Goal: Task Accomplishment & Management: Use online tool/utility

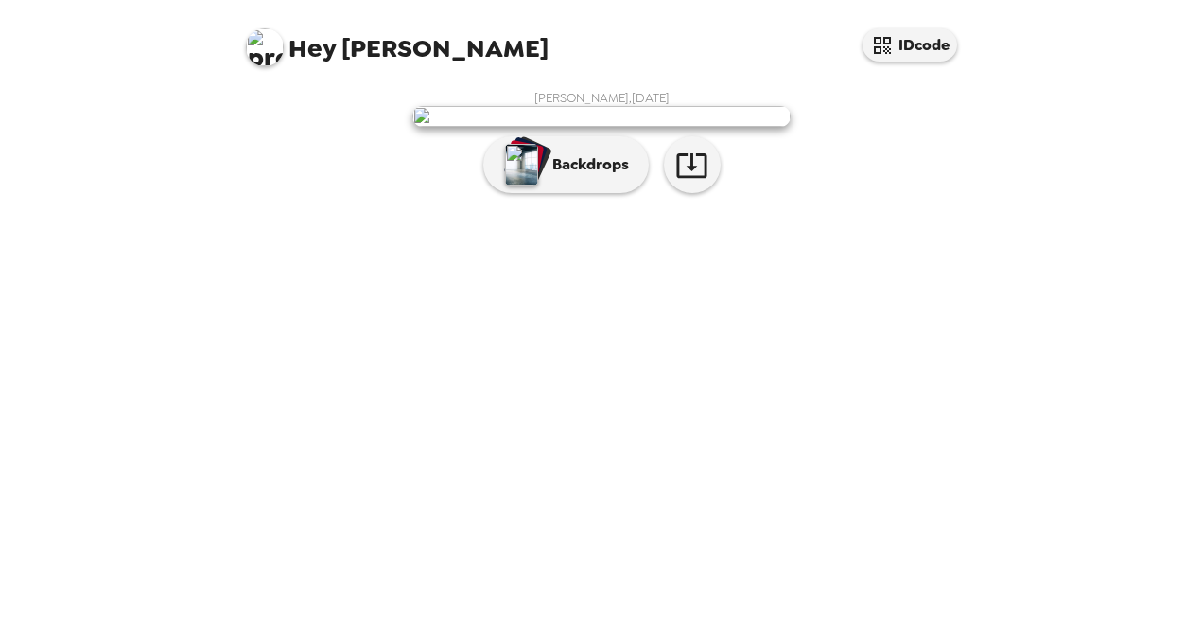
scroll to position [45, 0]
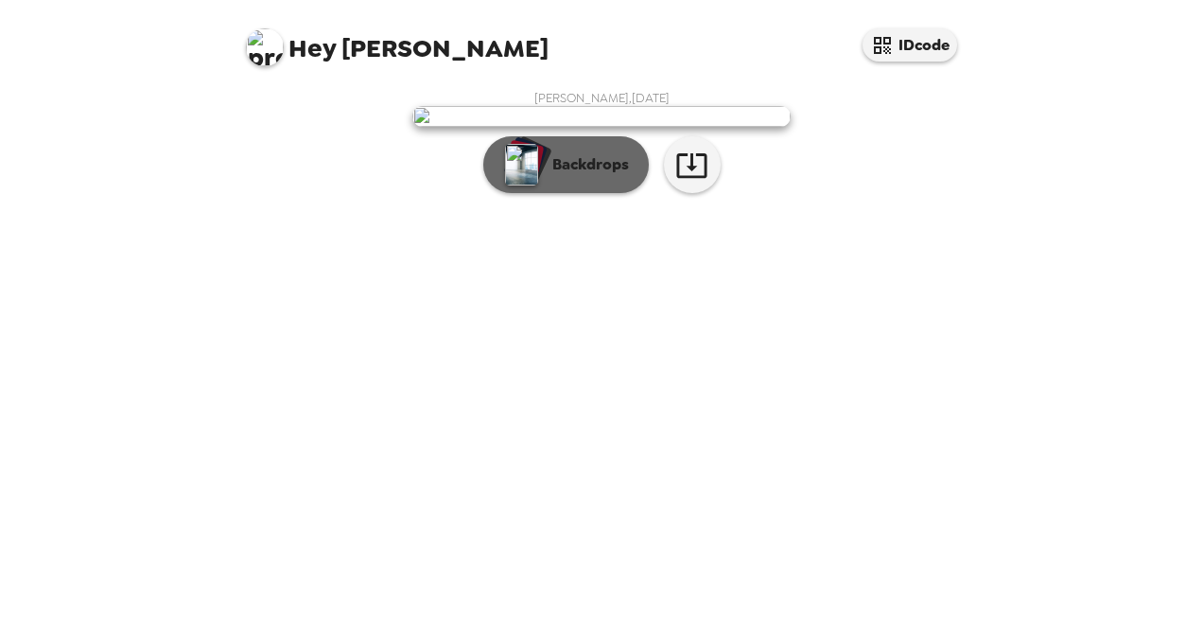
click at [613, 176] on p "Backdrops" at bounding box center [586, 164] width 86 height 23
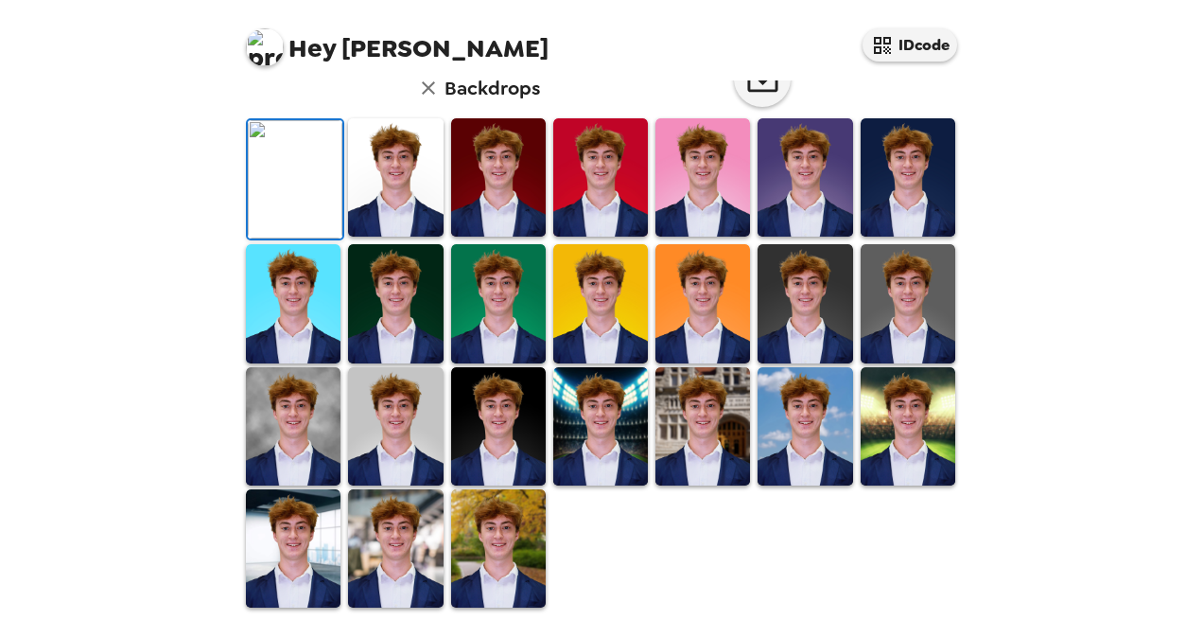
scroll to position [509, 0]
click at [596, 430] on img at bounding box center [600, 426] width 95 height 118
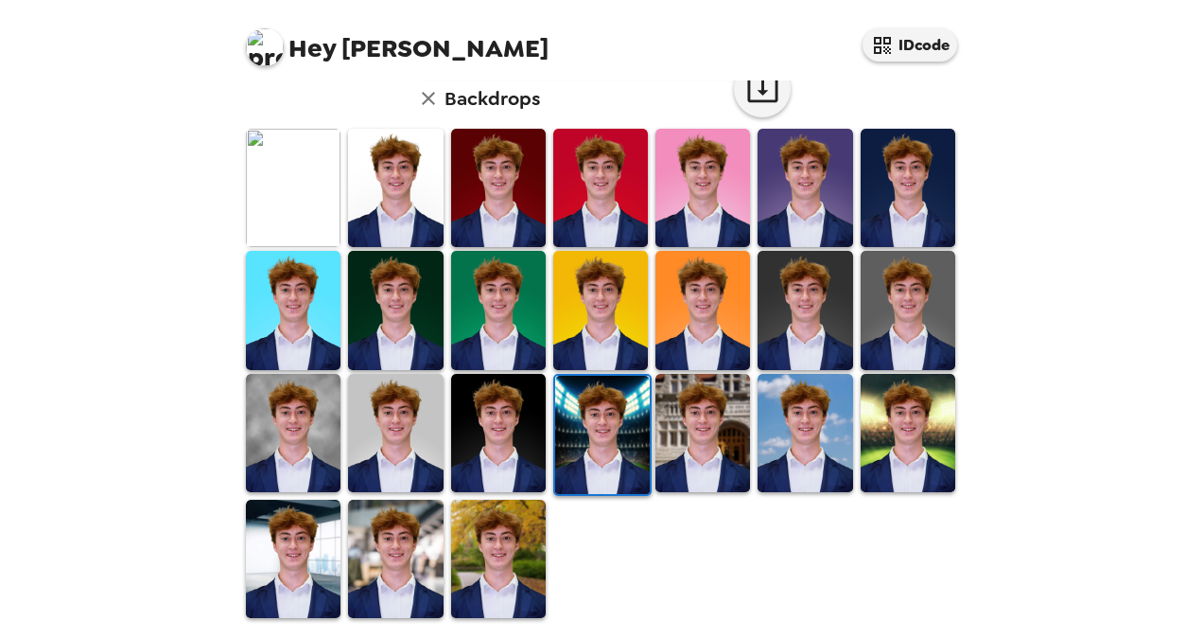
click at [929, 424] on img at bounding box center [908, 433] width 95 height 118
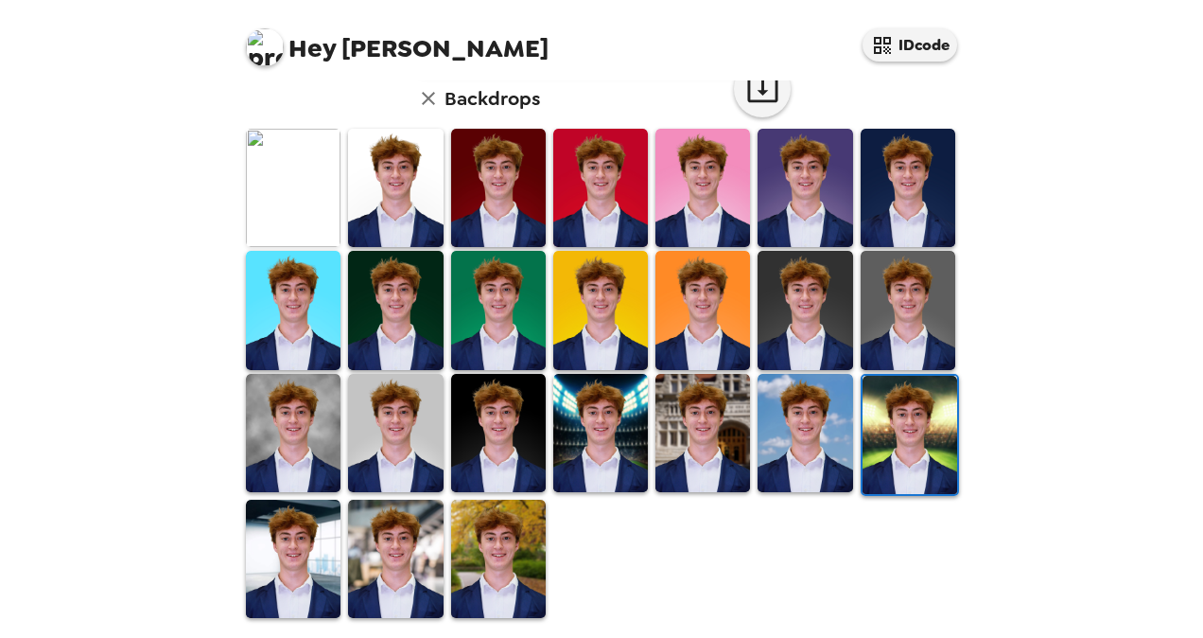
click at [482, 526] on img at bounding box center [498, 559] width 95 height 118
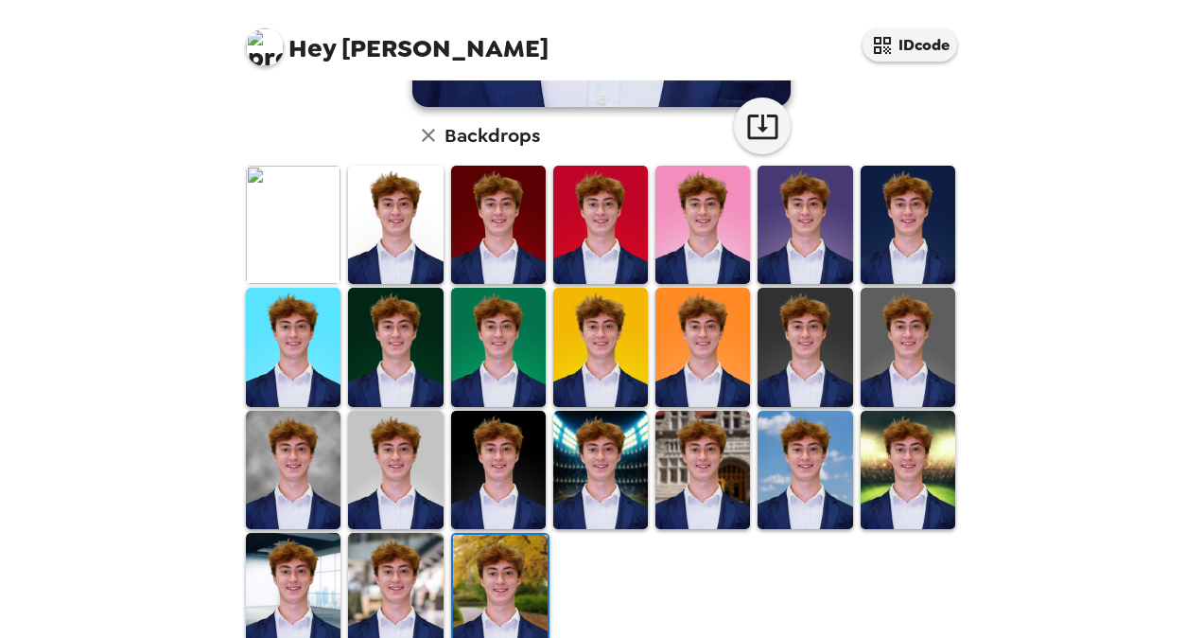
scroll to position [473, 0]
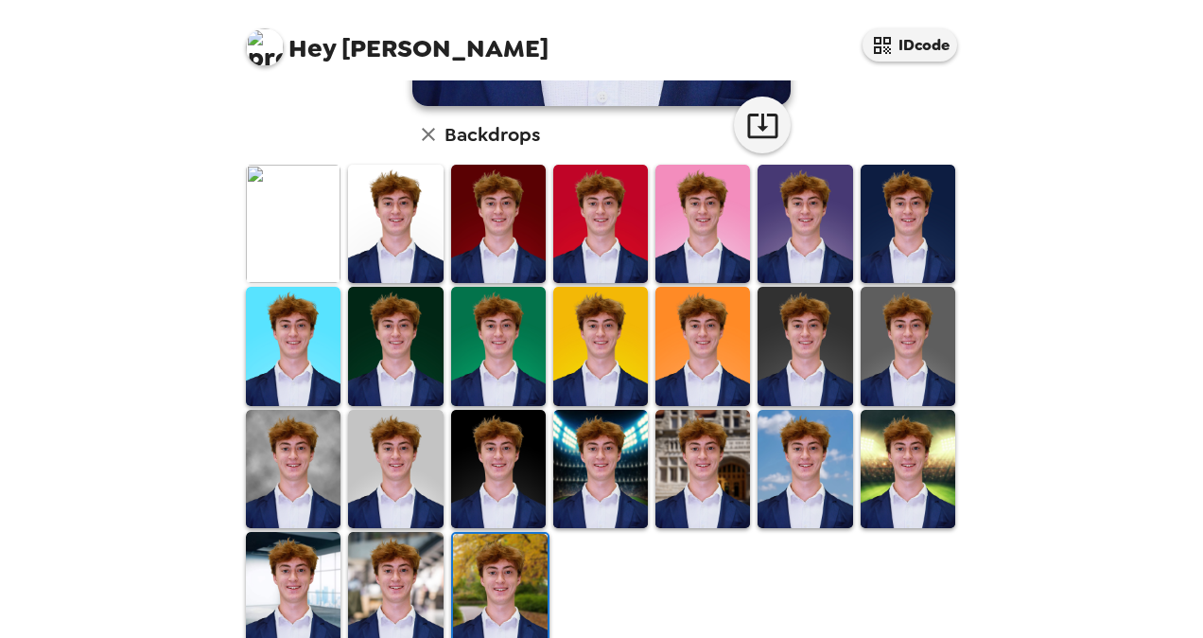
click at [672, 467] on img at bounding box center [703, 469] width 95 height 118
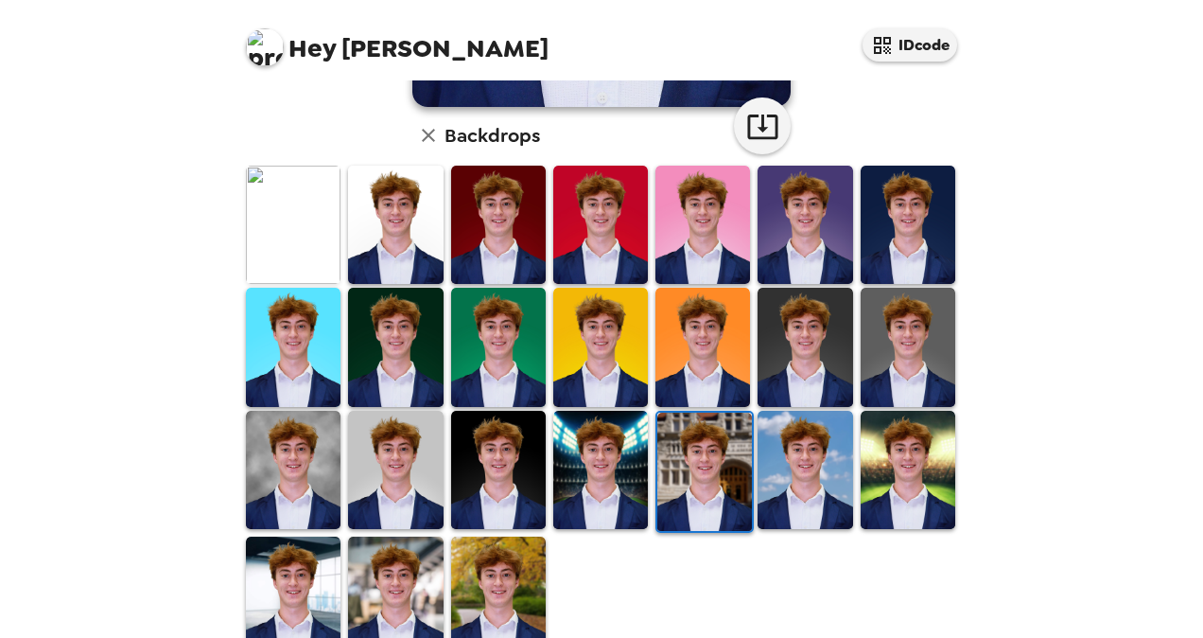
scroll to position [509, 0]
